Goal: Find specific page/section: Find specific page/section

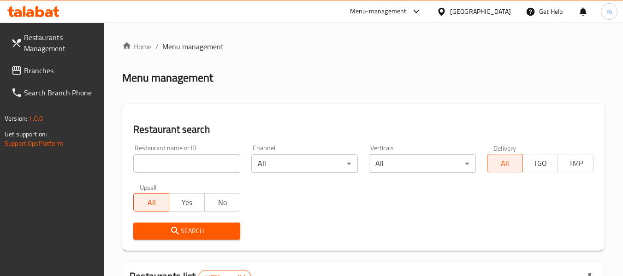
click at [446, 14] on icon at bounding box center [442, 12] width 10 height 10
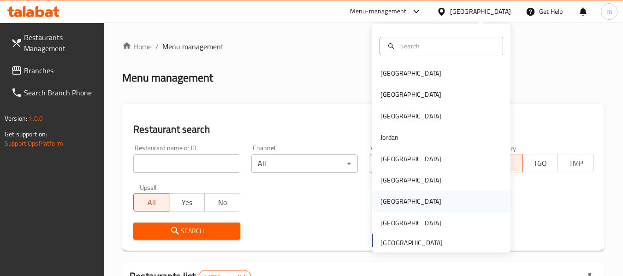
click at [380, 205] on div "[GEOGRAPHIC_DATA]" at bounding box center [410, 201] width 61 height 10
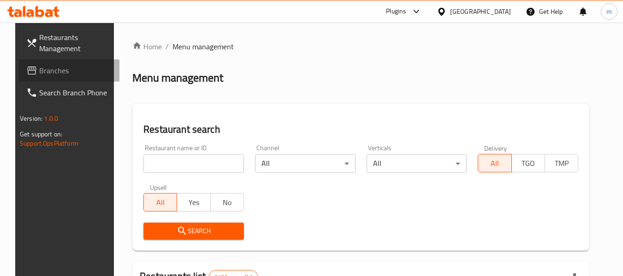
click at [44, 73] on span "Branches" at bounding box center [75, 70] width 73 height 11
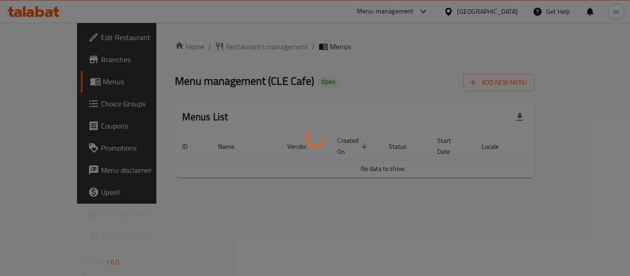
click at [201, 45] on div at bounding box center [315, 138] width 630 height 276
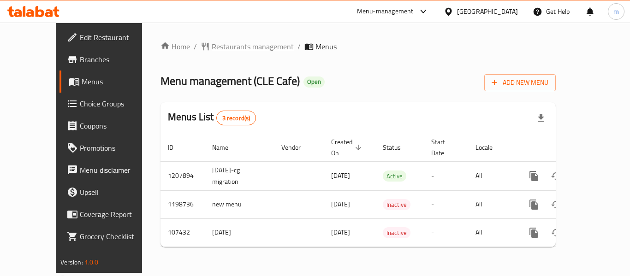
click at [206, 47] on div "Home / Restaurants management / Menus Menu management ( CLE Cafe ) Open Add New…" at bounding box center [357, 147] width 395 height 213
click at [212, 47] on span "Restaurants management" at bounding box center [253, 46] width 82 height 11
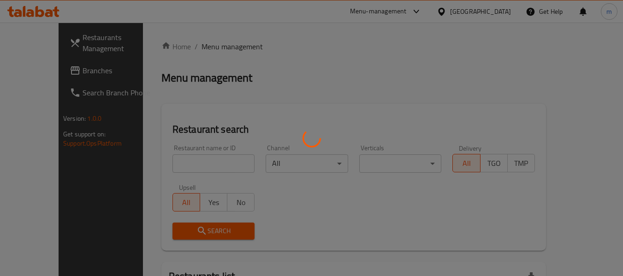
click at [186, 165] on div at bounding box center [311, 138] width 623 height 276
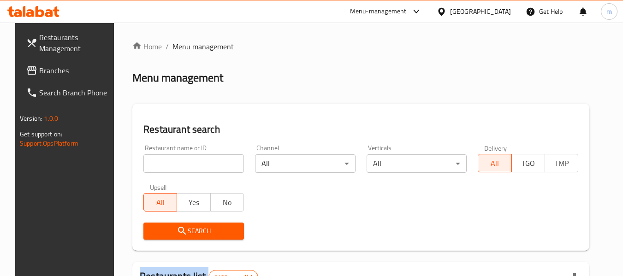
click at [186, 165] on div at bounding box center [311, 138] width 623 height 276
click at [186, 165] on input "search" at bounding box center [193, 163] width 100 height 18
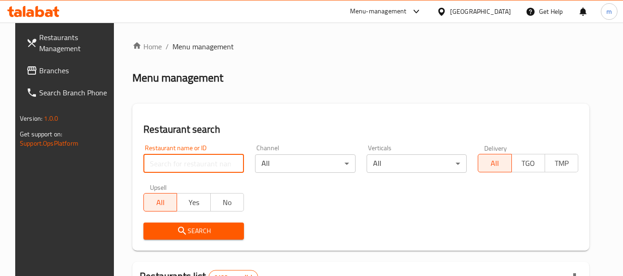
paste input "603470"
type input "603470"
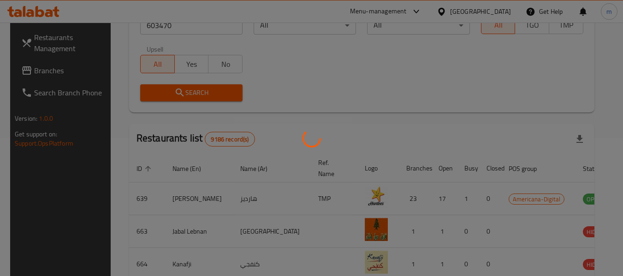
scroll to position [127, 0]
